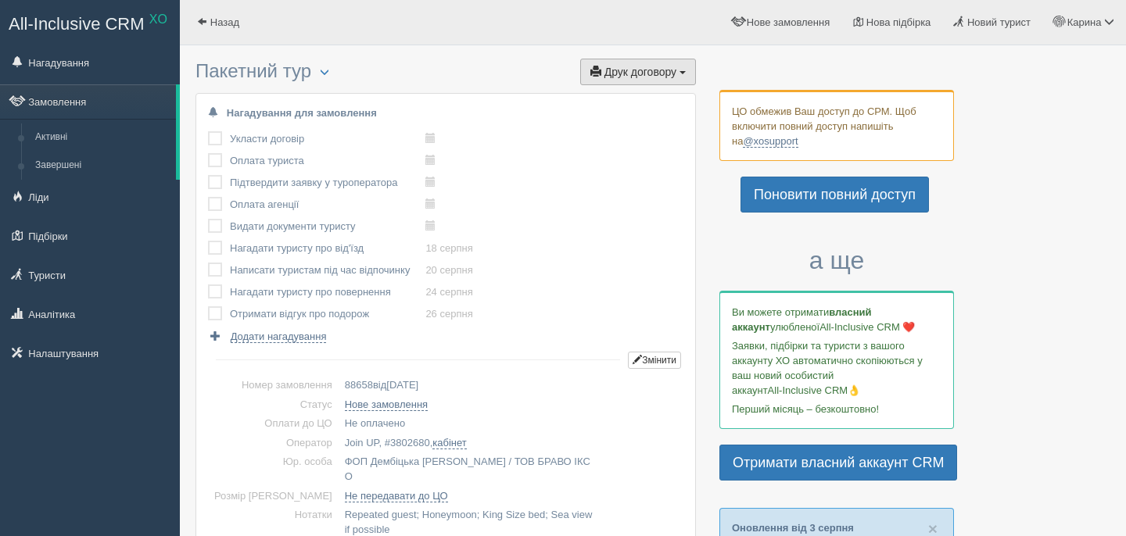
click at [628, 72] on span "Друк договору" at bounding box center [640, 72] width 72 height 13
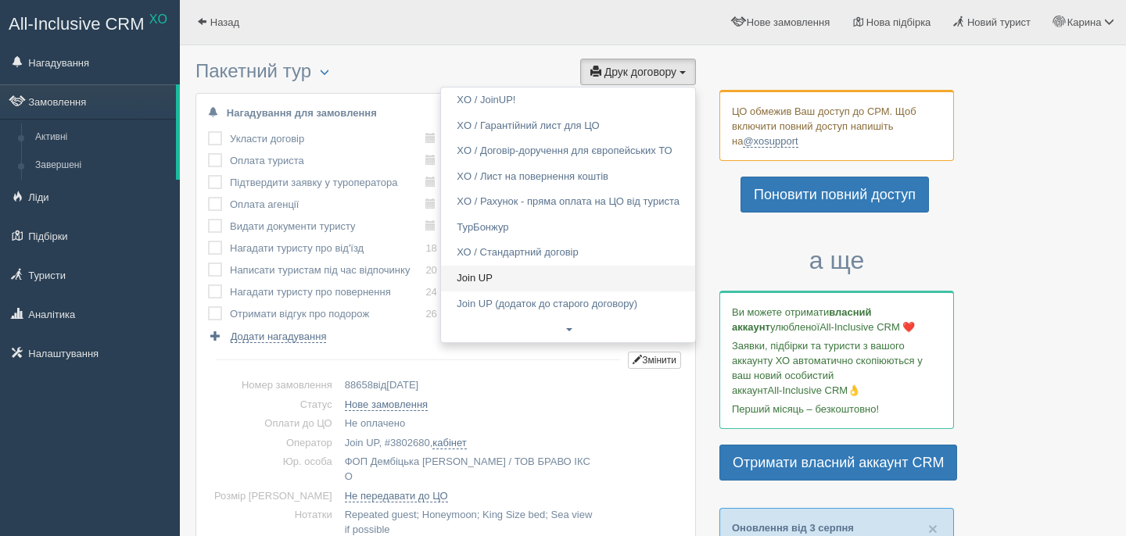
click at [530, 281] on link "Join UP" at bounding box center [568, 279] width 254 height 26
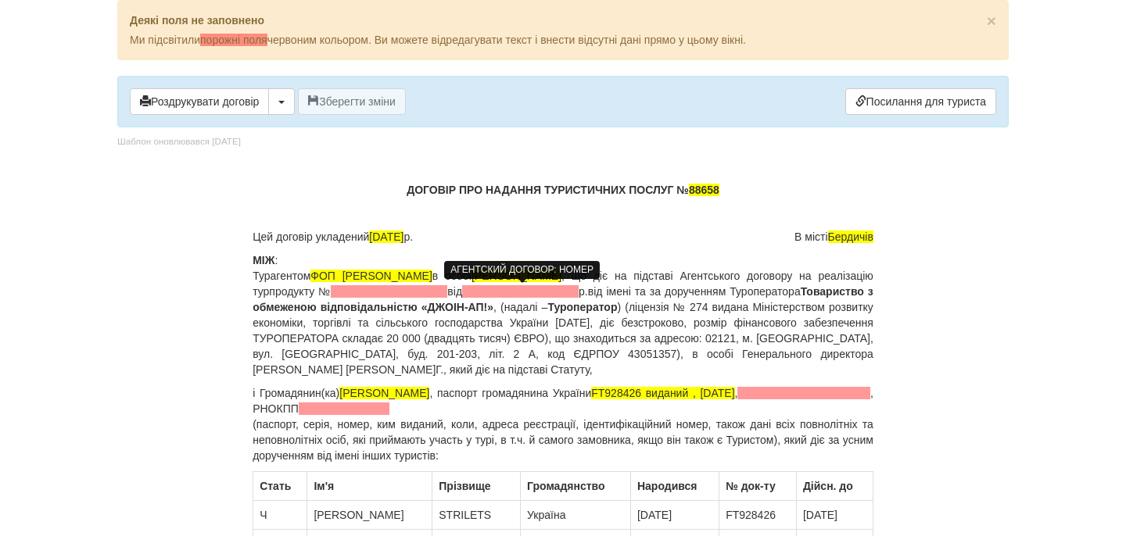
click at [447, 292] on span at bounding box center [389, 291] width 117 height 13
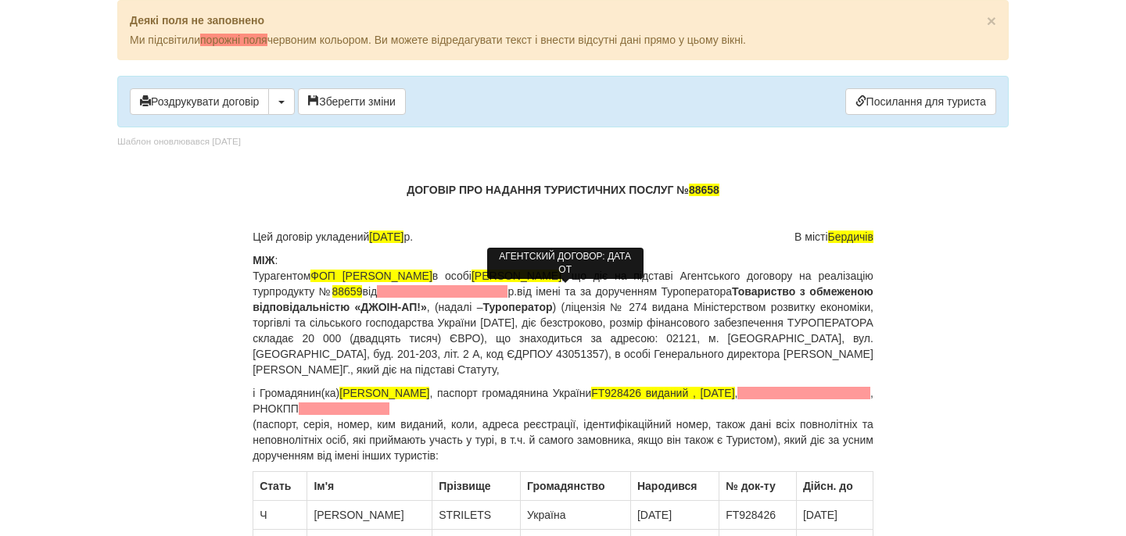
click at [507, 293] on span at bounding box center [442, 291] width 131 height 13
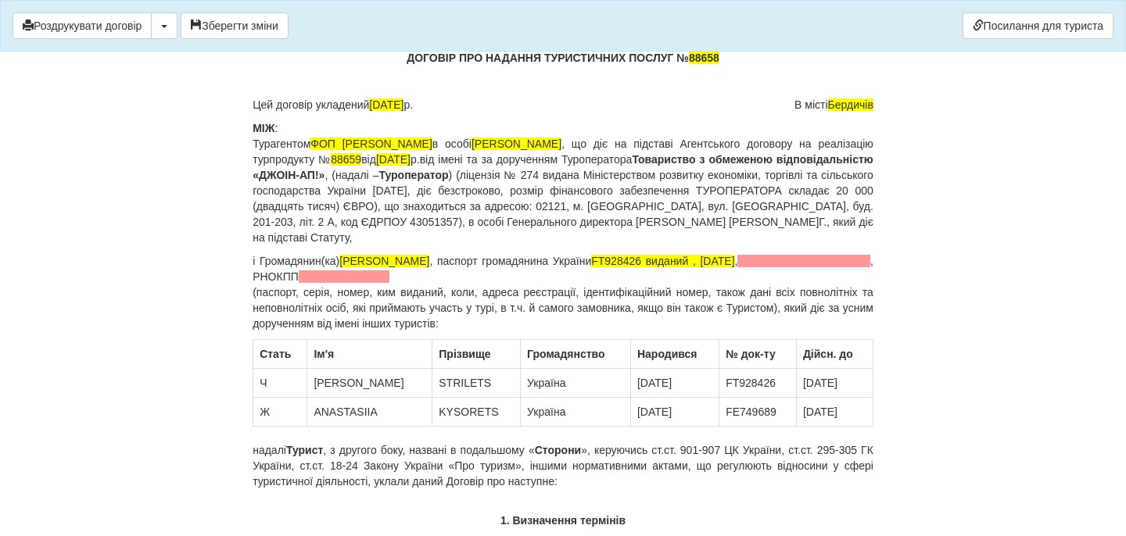
scroll to position [78, 0]
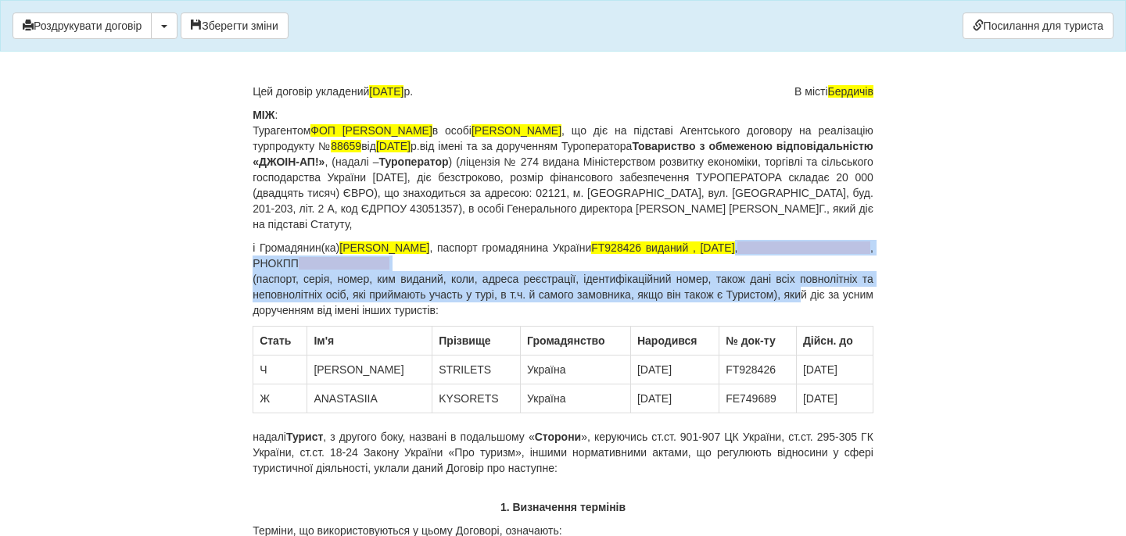
drag, startPoint x: 868, startPoint y: 249, endPoint x: 823, endPoint y: 290, distance: 61.4
click at [823, 290] on p "і Громадянин(ка) [PERSON_NAME] , паспорт громадянина України FT928426 виданий ,…" at bounding box center [563, 279] width 621 height 78
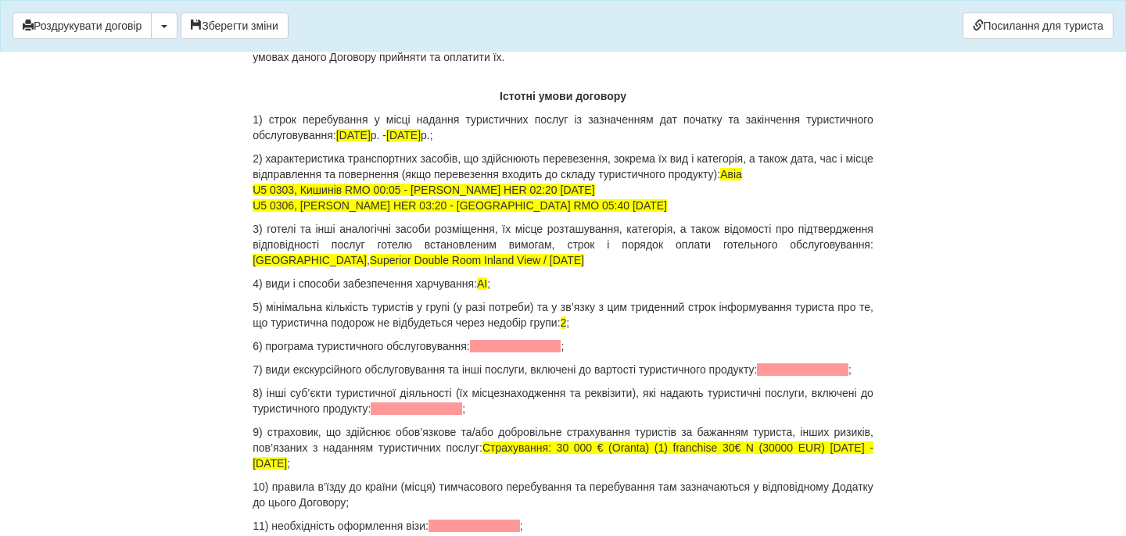
scroll to position [1518, 0]
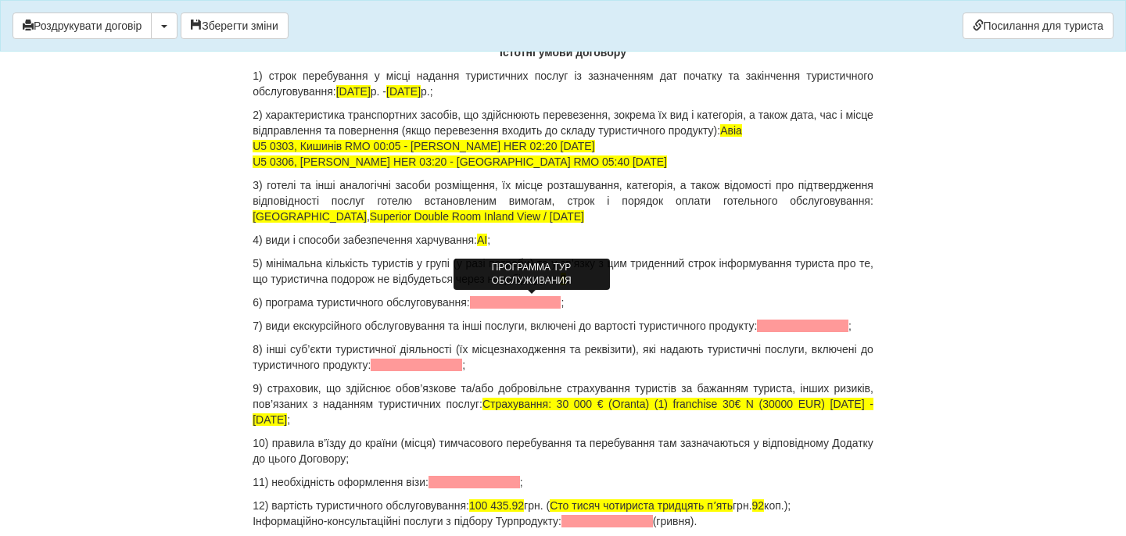
click at [499, 303] on span at bounding box center [515, 302] width 91 height 13
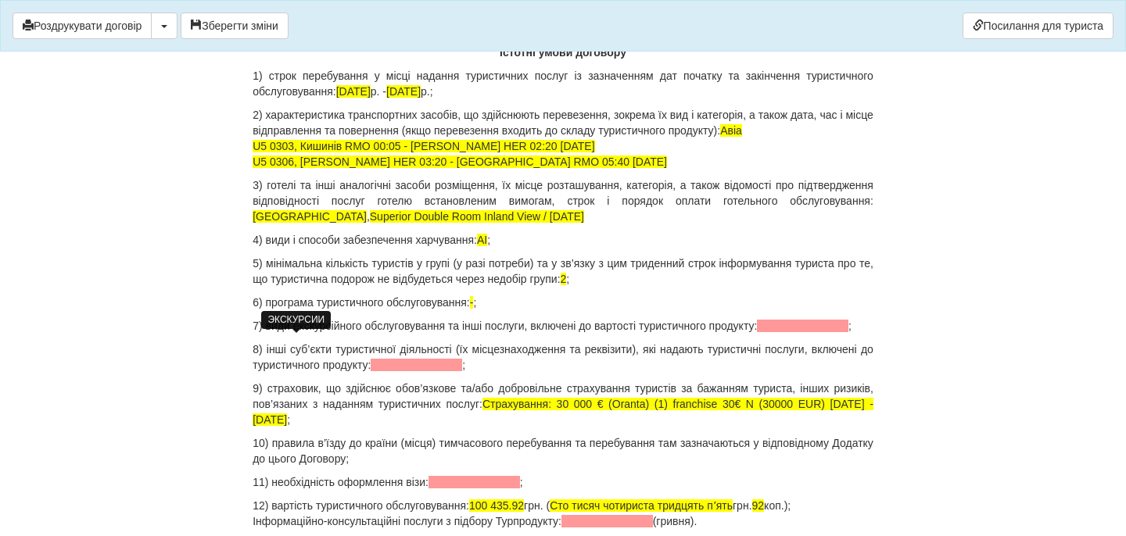
click at [757, 332] on span at bounding box center [802, 326] width 91 height 13
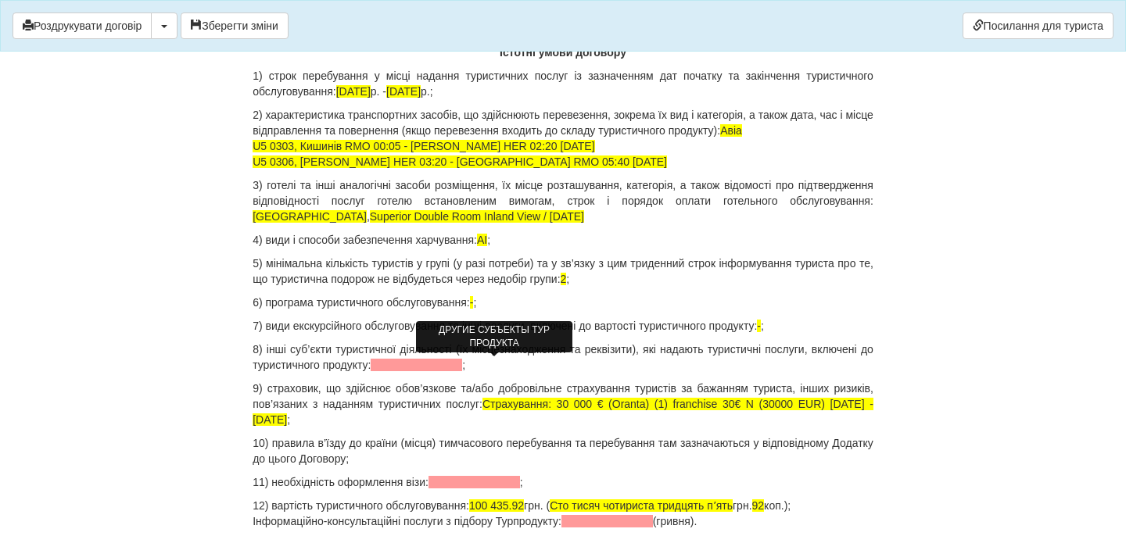
click at [462, 360] on span at bounding box center [416, 365] width 91 height 13
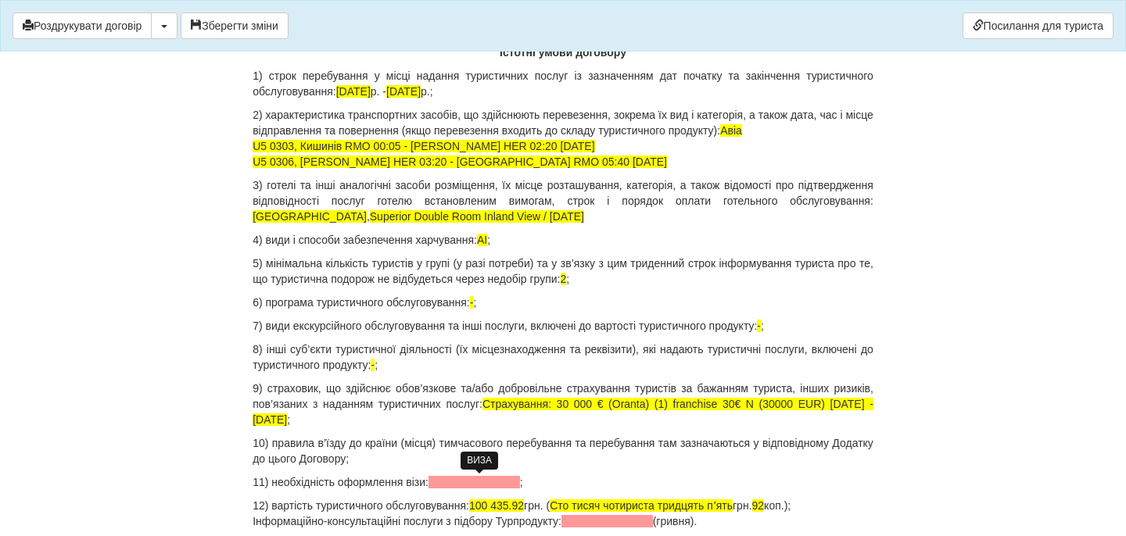
click at [473, 482] on span at bounding box center [473, 482] width 91 height 13
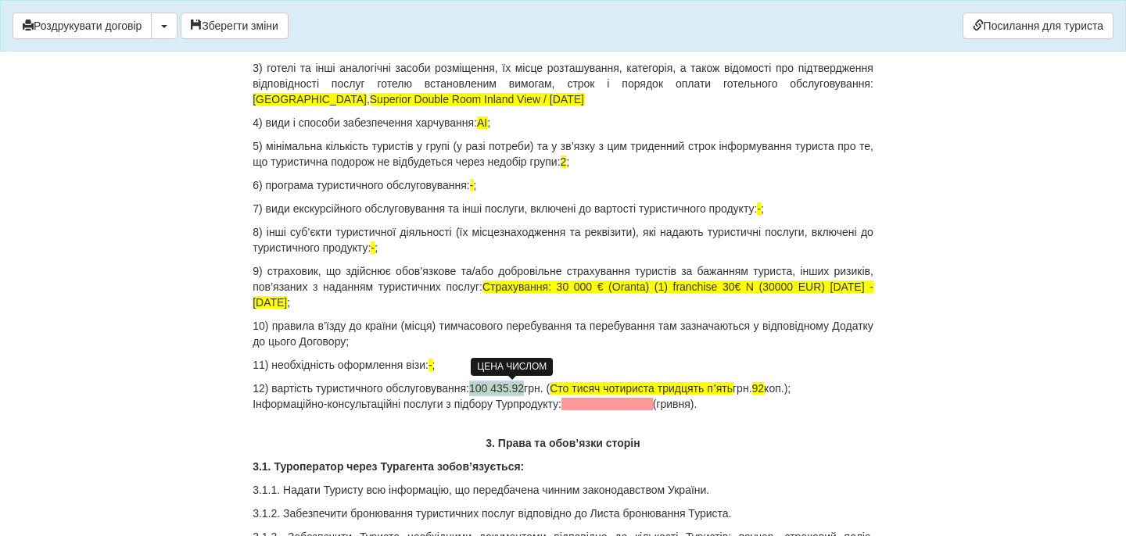
drag, startPoint x: 482, startPoint y: 387, endPoint x: 539, endPoint y: 388, distance: 57.1
click at [539, 388] on p "12) вартість туристичного обслуговування: 100 435.92 грн. ( Сто тисяч чотириста…" at bounding box center [563, 396] width 621 height 31
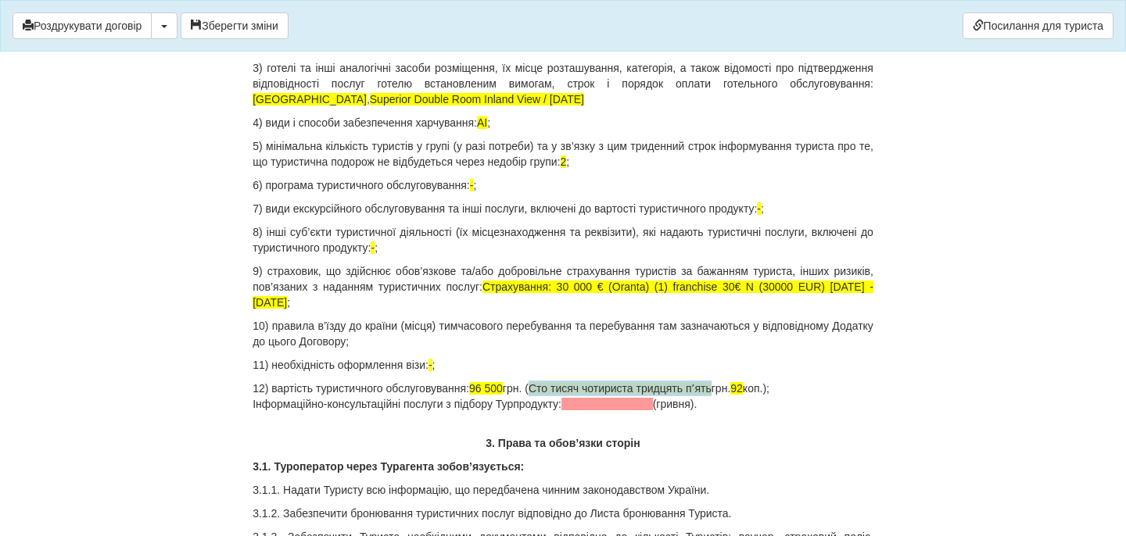
drag, startPoint x: 552, startPoint y: 389, endPoint x: 740, endPoint y: 389, distance: 188.4
click at [741, 389] on p "12) вартість туристичного обслуговування: 96 500 грн. ( Сто тисяч чотириста три…" at bounding box center [563, 396] width 621 height 31
click at [755, 387] on p "12) вартість туристичного обслуговування: 96 500 грн. ( дев'яносто шість тисяч …" at bounding box center [563, 396] width 621 height 31
drag, startPoint x: 750, startPoint y: 407, endPoint x: 166, endPoint y: 410, distance: 584.1
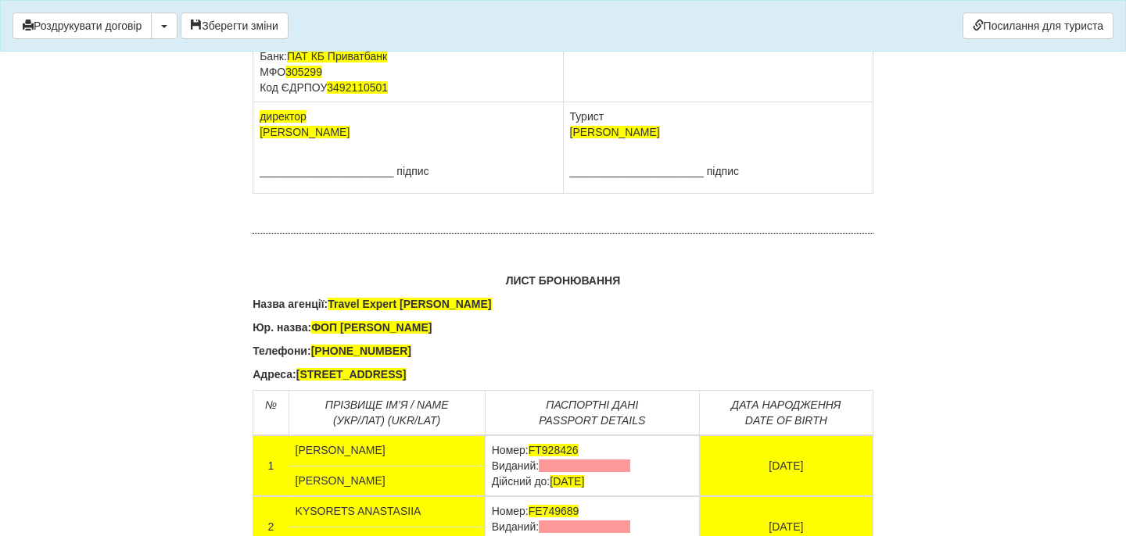
scroll to position [9896, 0]
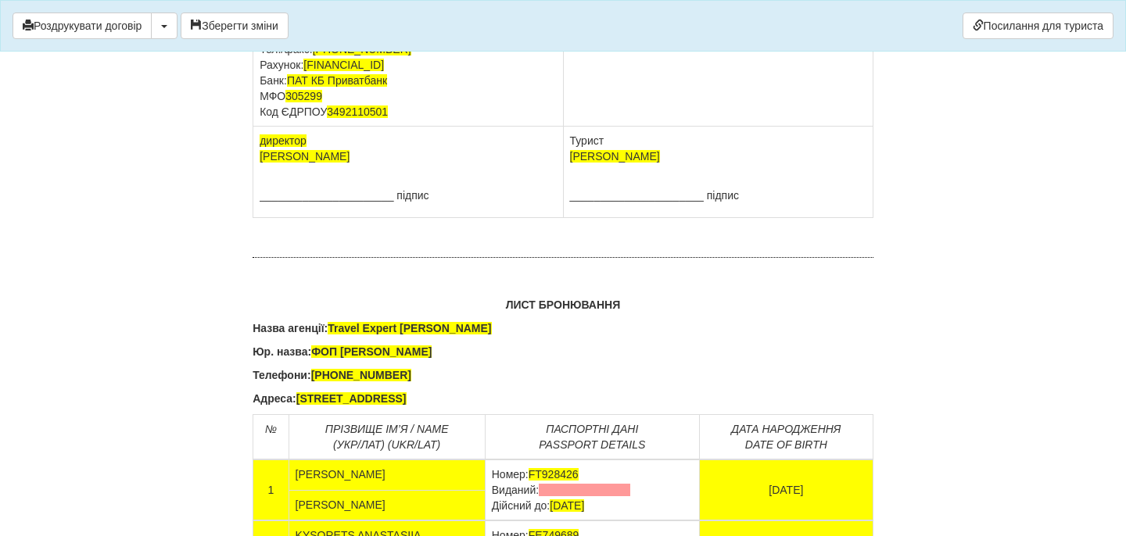
click at [650, 127] on td "[PERSON_NAME] Паспорт [PASSPORT] виданий , [DATE]" at bounding box center [718, 33] width 310 height 185
drag, startPoint x: 669, startPoint y: 285, endPoint x: 567, endPoint y: 272, distance: 103.3
click at [567, 127] on td "[PERSON_NAME] [PASSPORT] виданий , [DATE]" at bounding box center [718, 33] width 310 height 185
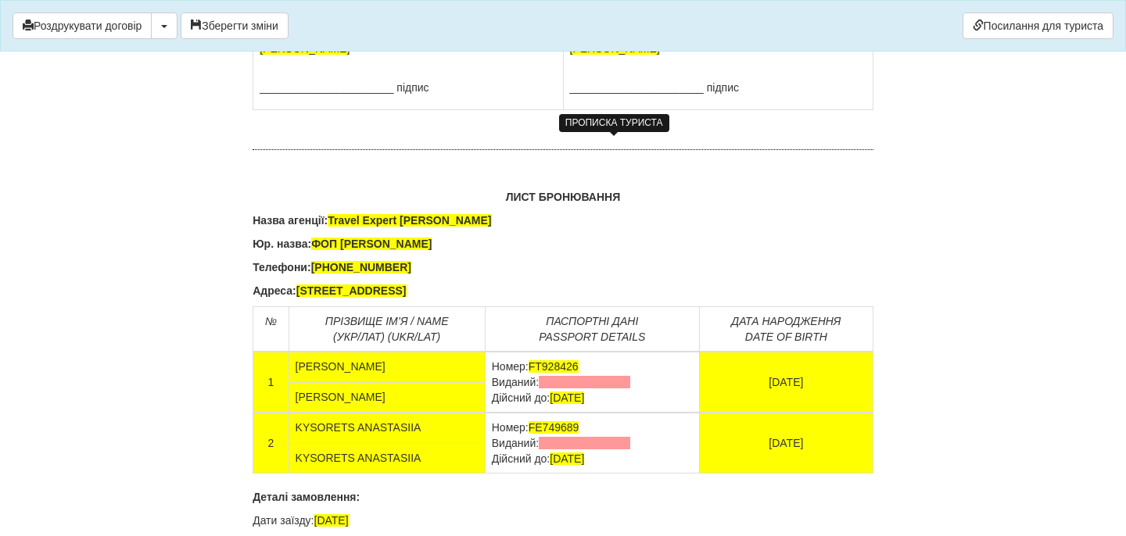
scroll to position [10500, 0]
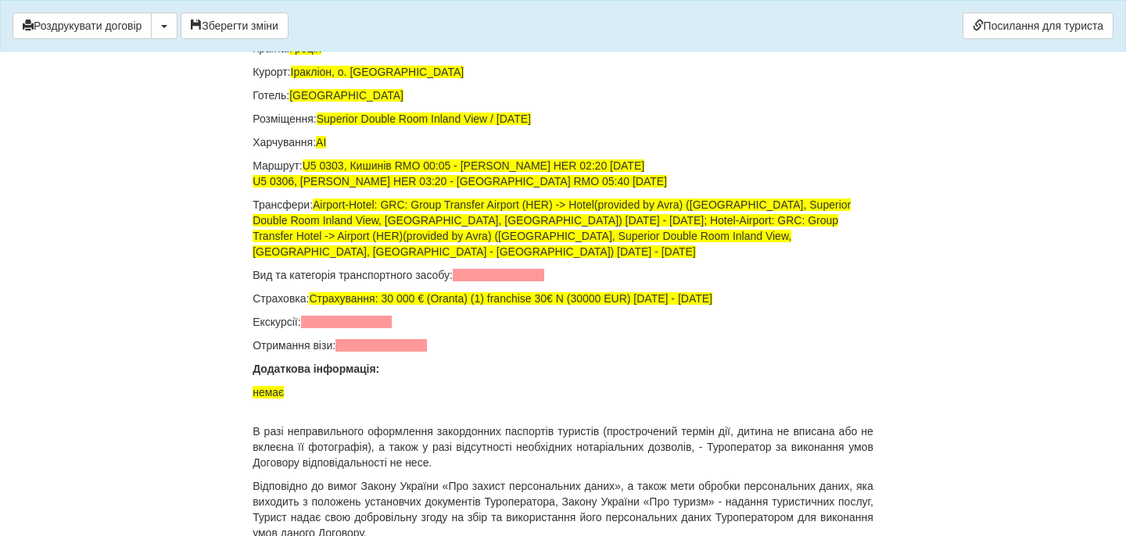
drag, startPoint x: 638, startPoint y: 168, endPoint x: 489, endPoint y: 169, distance: 148.6
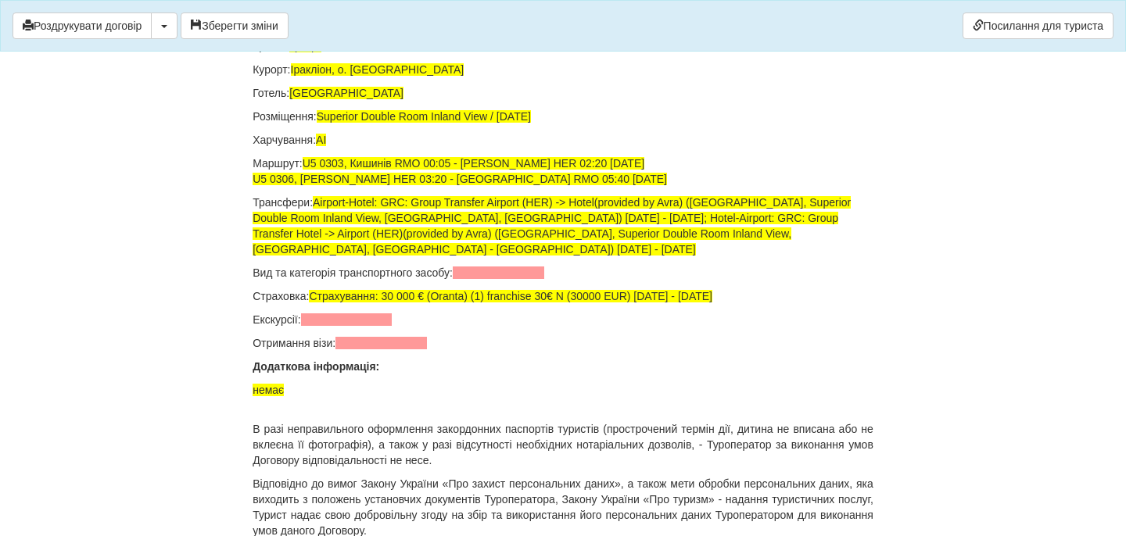
drag, startPoint x: 641, startPoint y: 226, endPoint x: 487, endPoint y: 226, distance: 154.0
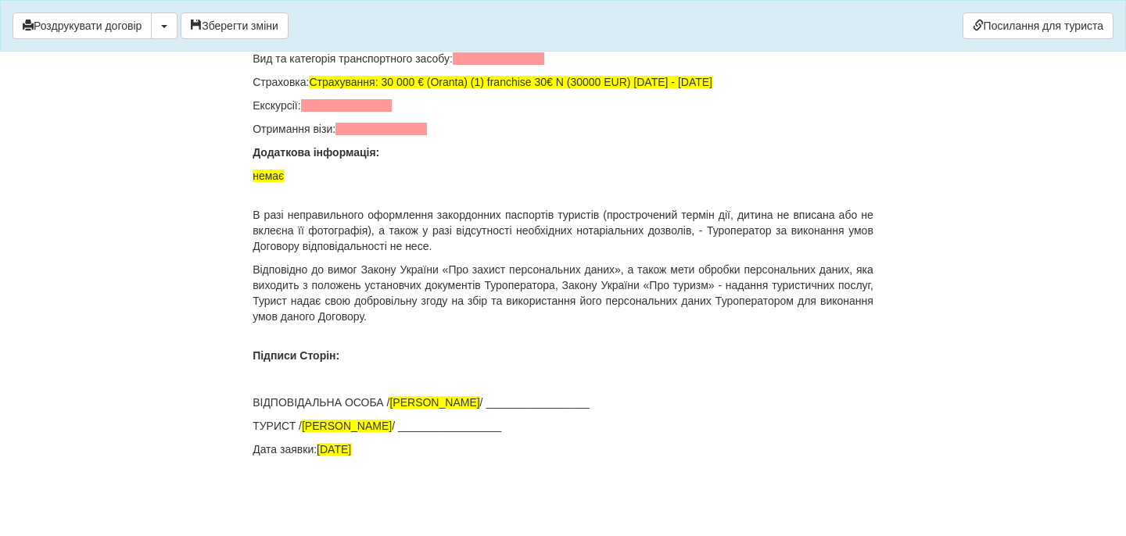
scroll to position [10716, 0]
click at [504, 65] on span at bounding box center [498, 58] width 91 height 13
click at [385, 112] on span at bounding box center [346, 105] width 91 height 13
click at [393, 135] on span at bounding box center [380, 129] width 91 height 13
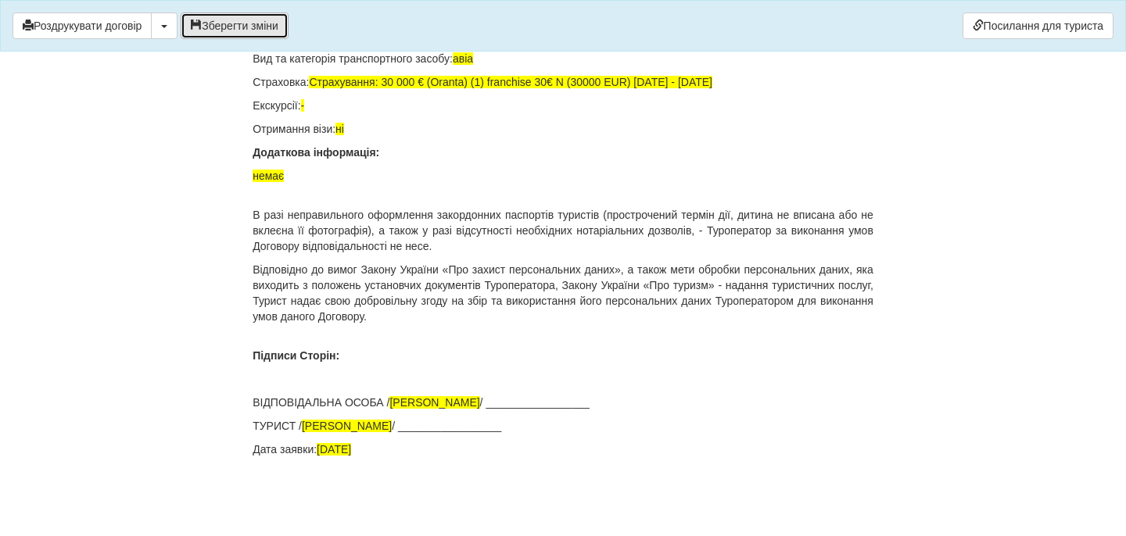
click at [247, 28] on button "Зберегти зміни" at bounding box center [235, 26] width 108 height 27
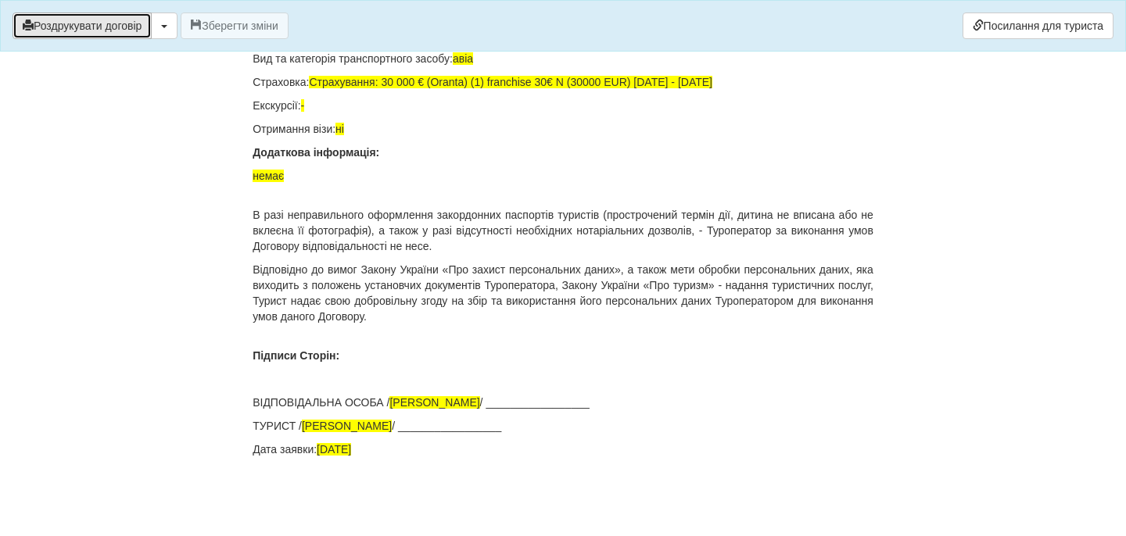
click at [131, 27] on button "Роздрукувати договір" at bounding box center [82, 26] width 139 height 27
